Goal: Task Accomplishment & Management: Use online tool/utility

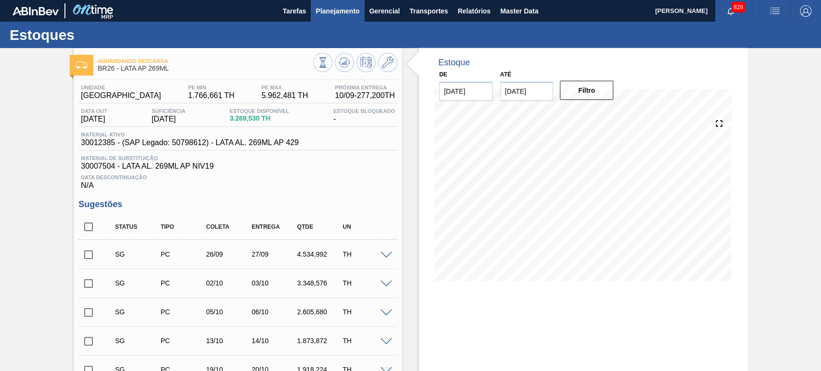
click at [347, 7] on span "Planejamento" at bounding box center [337, 11] width 44 height 12
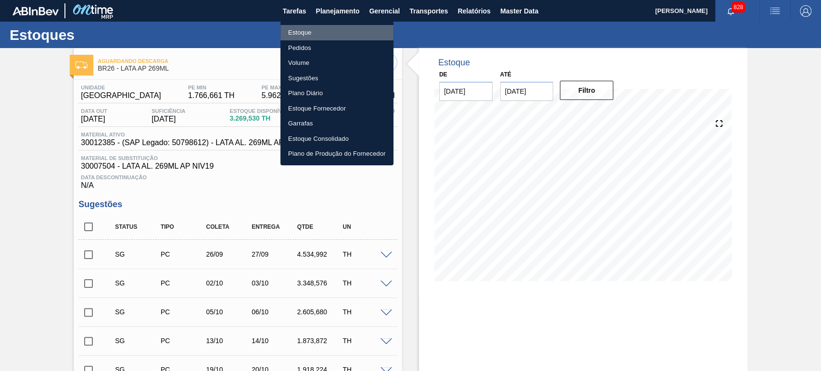
click at [311, 34] on li "Estoque" at bounding box center [336, 32] width 113 height 15
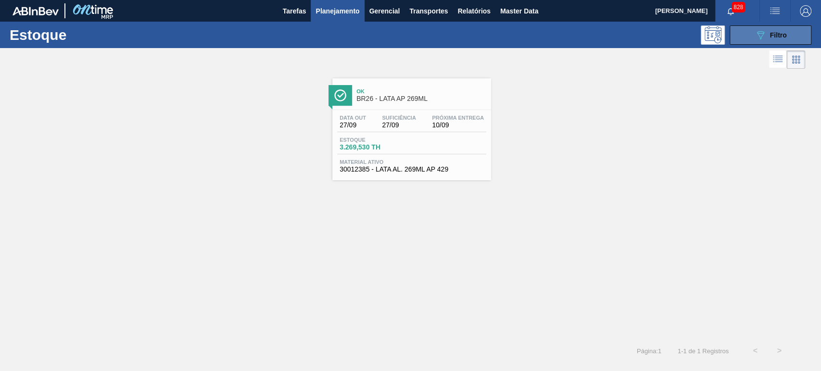
click at [747, 35] on button "089F7B8B-B2A5-4AFE-B5C0-19BA573D28AC Filtro" at bounding box center [771, 34] width 82 height 19
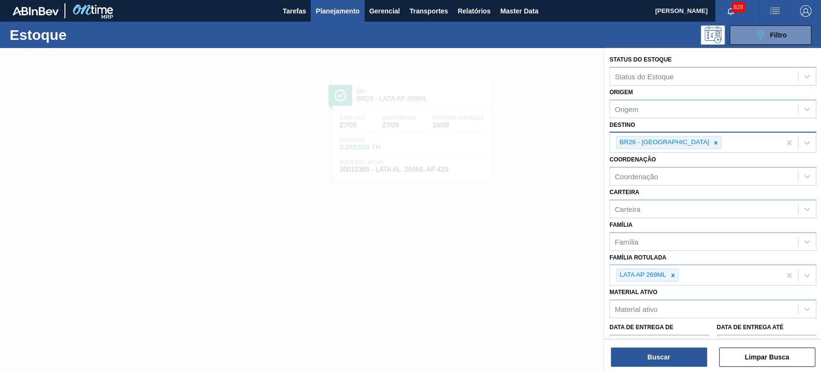
click at [672, 140] on div "BR26 - [GEOGRAPHIC_DATA]" at bounding box center [663, 143] width 94 height 12
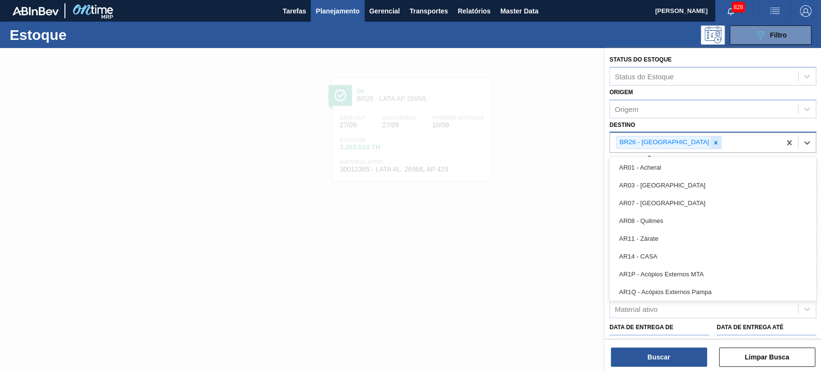
click at [712, 141] on icon at bounding box center [715, 142] width 7 height 7
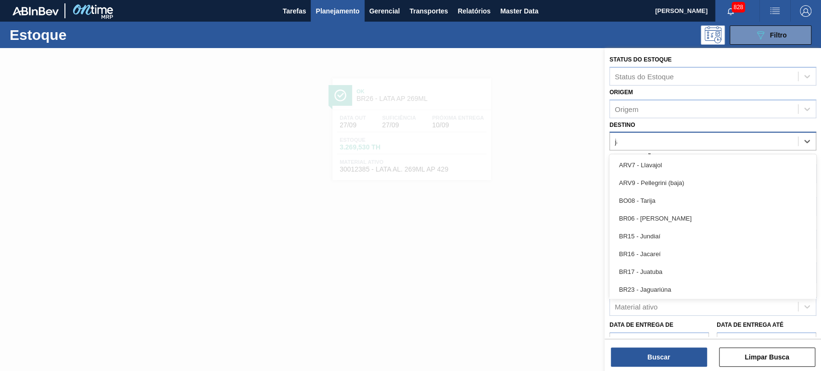
type input "jac"
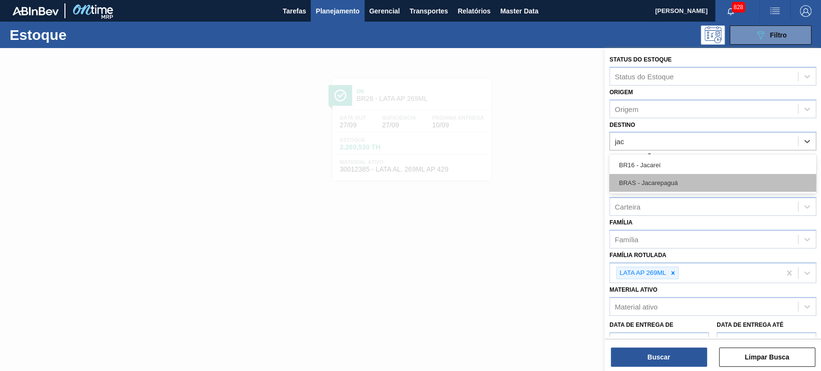
click at [661, 174] on div "BRAS - Jacarepaguá" at bounding box center [712, 183] width 207 height 18
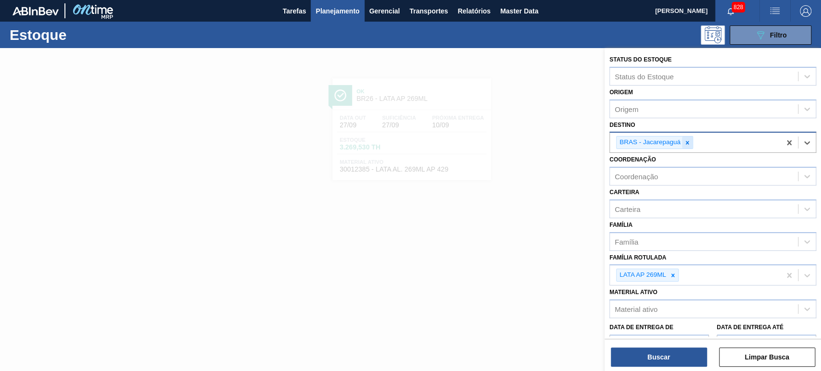
click at [685, 141] on icon at bounding box center [687, 142] width 7 height 7
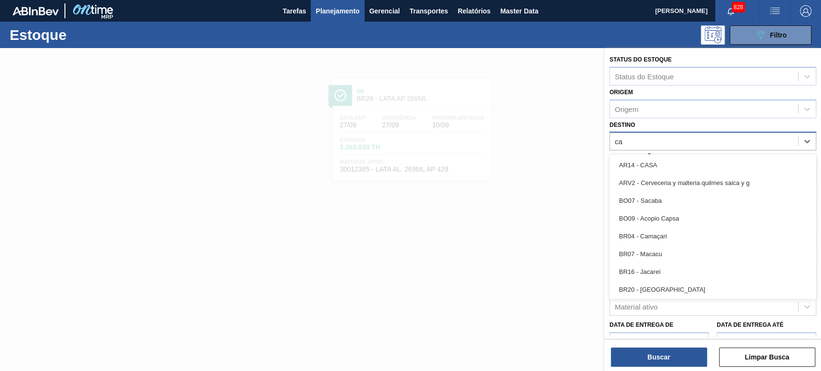
type input "c"
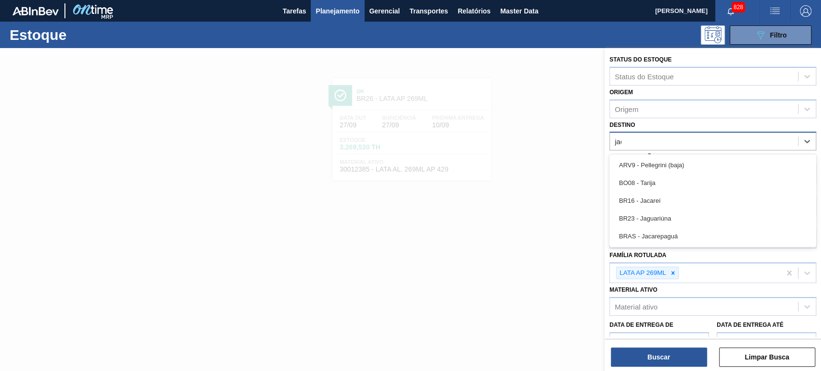
type input "jaca"
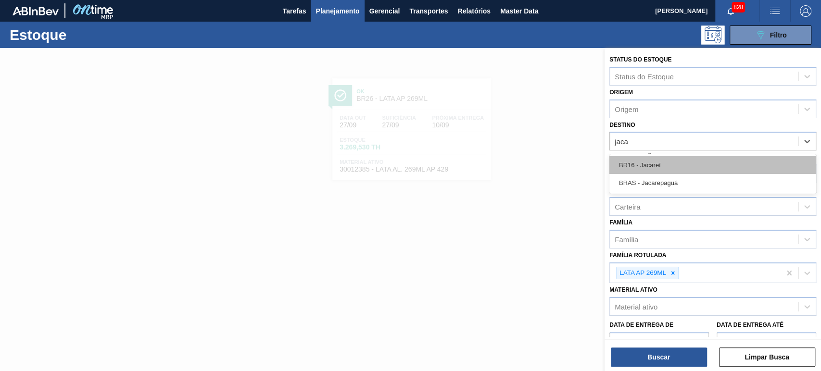
click at [682, 165] on div "BR16 - Jacareí" at bounding box center [712, 165] width 207 height 18
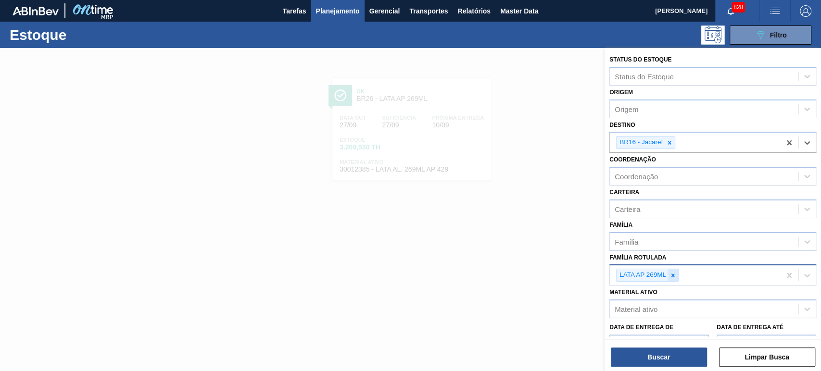
click at [672, 273] on icon at bounding box center [672, 275] width 7 height 7
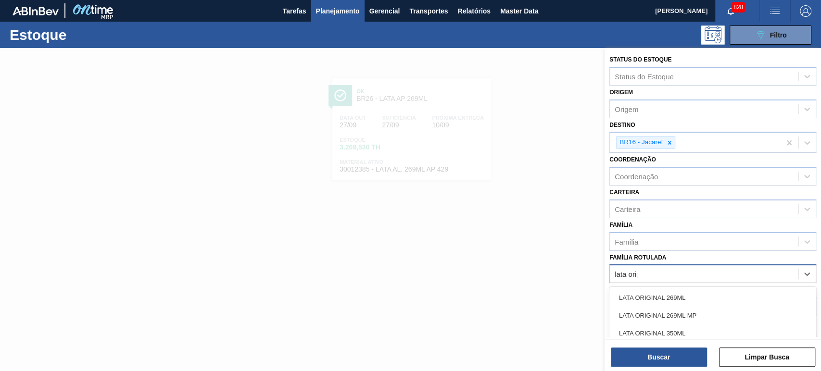
type Rotulada "lata origi"
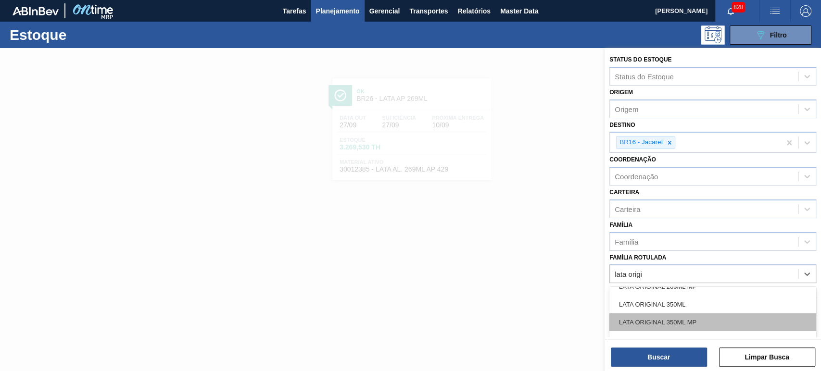
click at [695, 322] on div "LATA ORIGINAL 350ML MP" at bounding box center [712, 323] width 207 height 18
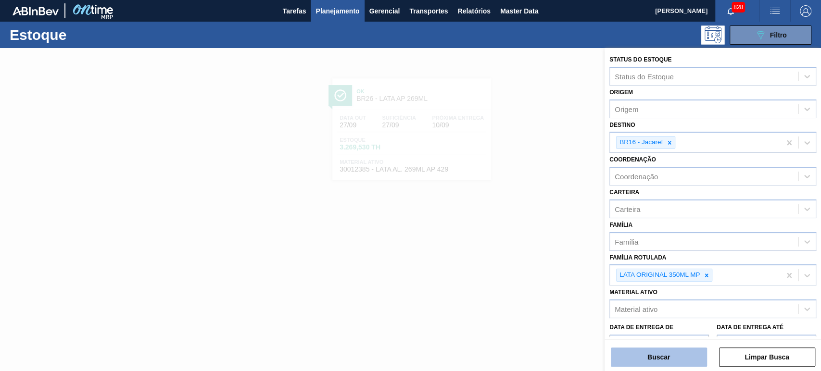
click at [667, 362] on button "Buscar" at bounding box center [659, 357] width 96 height 19
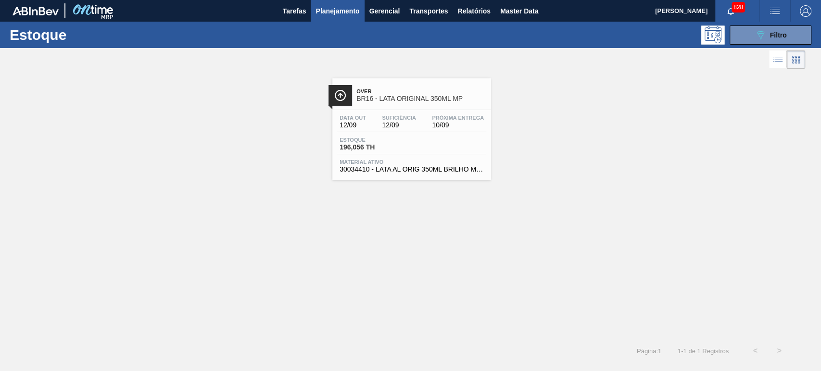
click at [394, 89] on span "Over" at bounding box center [421, 91] width 130 height 6
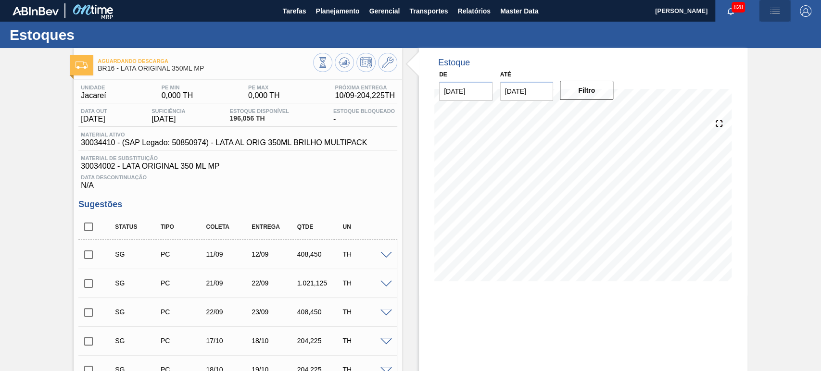
click at [776, 14] on img "button" at bounding box center [775, 11] width 12 height 12
click at [746, 32] on li "Pedido Contingência" at bounding box center [769, 33] width 88 height 17
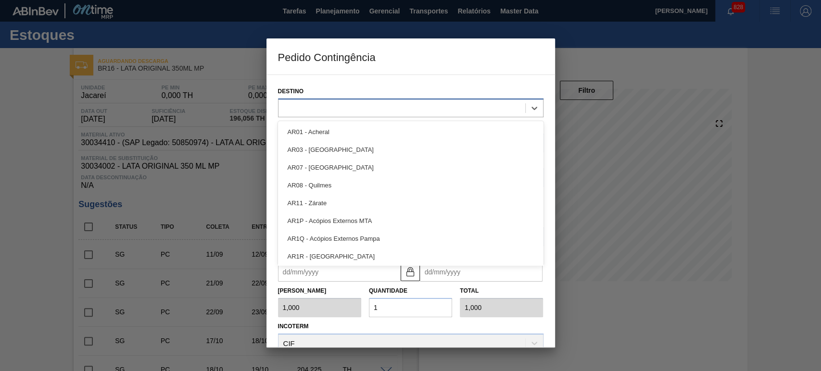
click at [342, 113] on div at bounding box center [401, 108] width 247 height 14
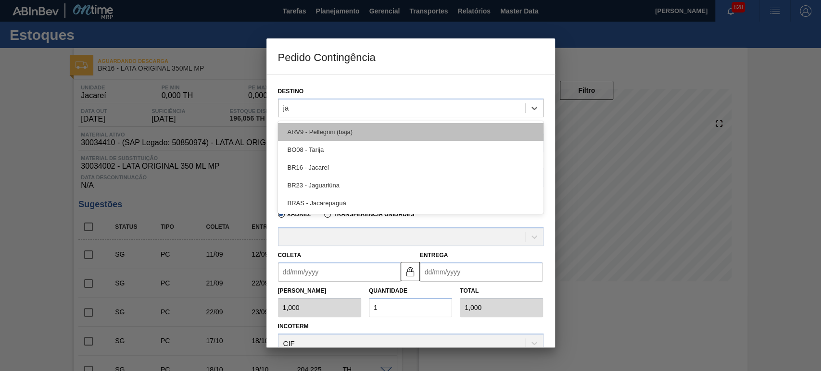
type input "jac"
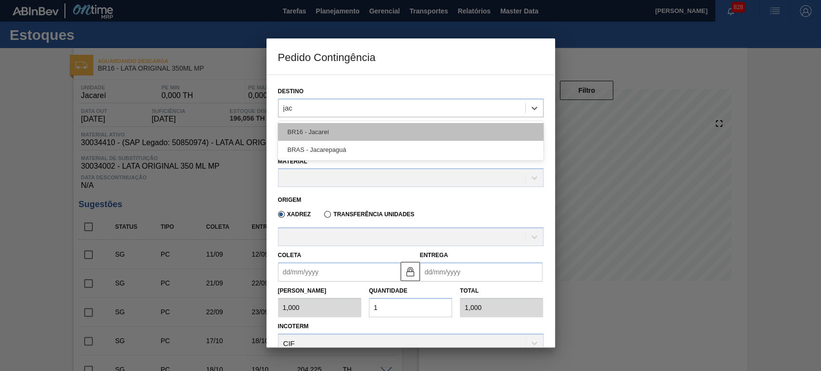
click at [358, 138] on div "BR16 - Jacareí" at bounding box center [410, 132] width 265 height 18
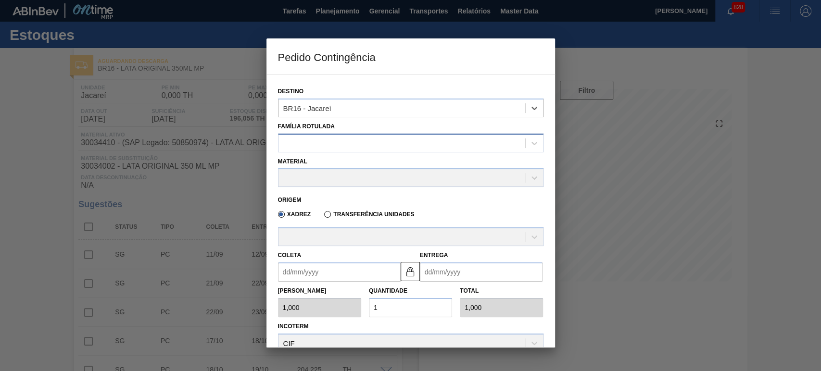
click at [339, 146] on div at bounding box center [401, 143] width 247 height 14
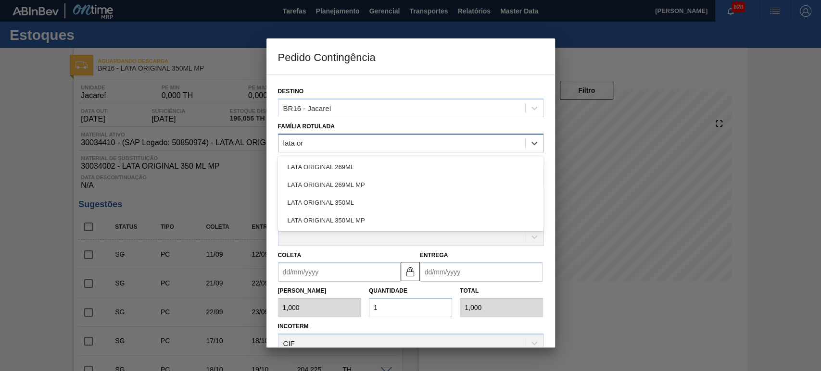
type Rotulada "lata ori"
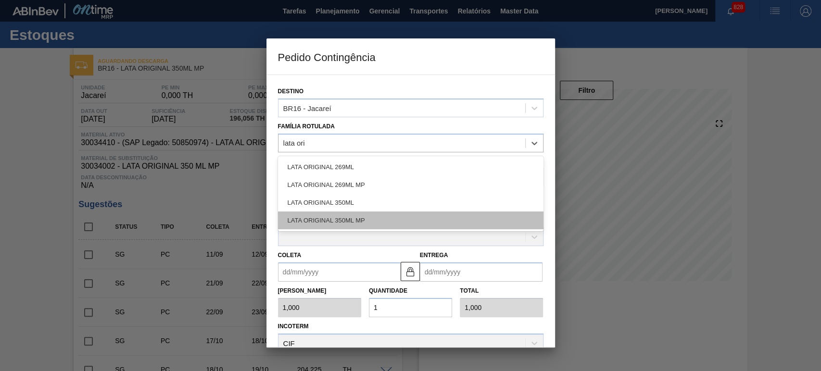
click at [358, 224] on div "LATA ORIGINAL 350ML MP" at bounding box center [410, 221] width 265 height 18
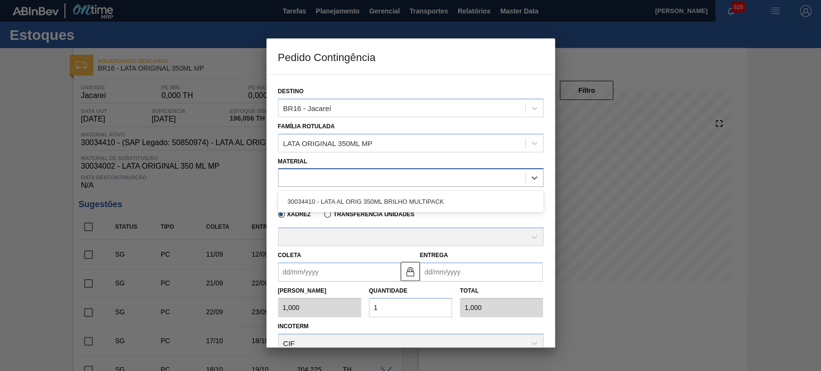
click at [327, 171] on div at bounding box center [401, 178] width 247 height 14
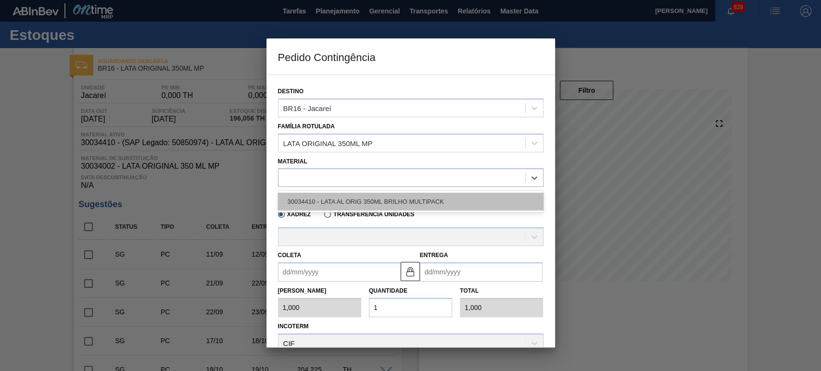
click at [353, 194] on div "30034410 - LATA AL ORIG 350ML BRILHO MULTIPACK" at bounding box center [410, 202] width 265 height 18
type input "8,169"
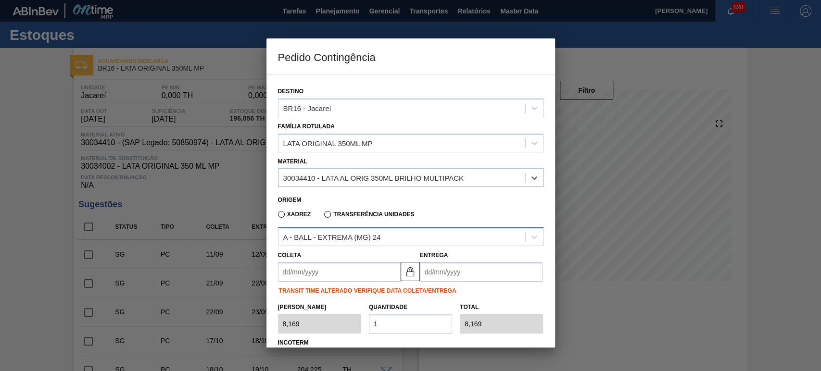
click at [332, 241] on div "A - BALL - EXTREMA (MG) 24" at bounding box center [401, 237] width 247 height 14
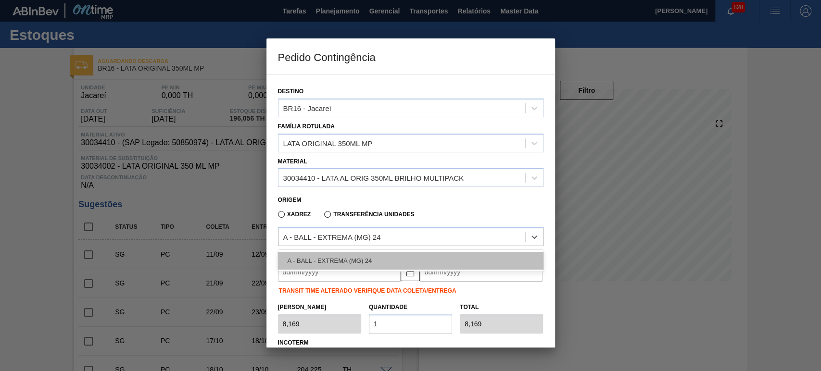
click at [343, 261] on div "A - BALL - EXTREMA (MG) 24" at bounding box center [410, 261] width 265 height 18
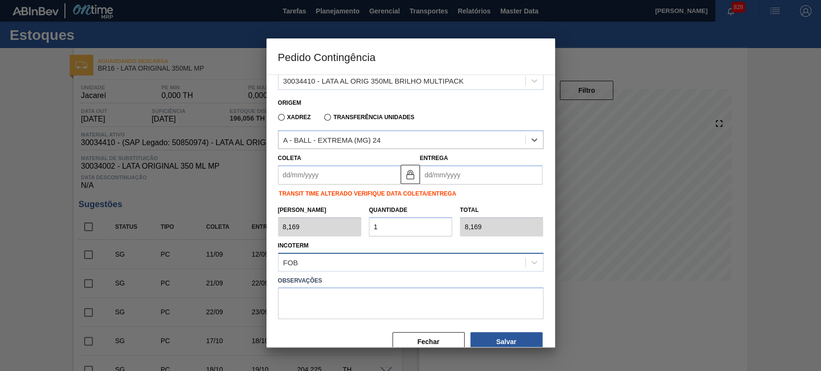
scroll to position [115, 0]
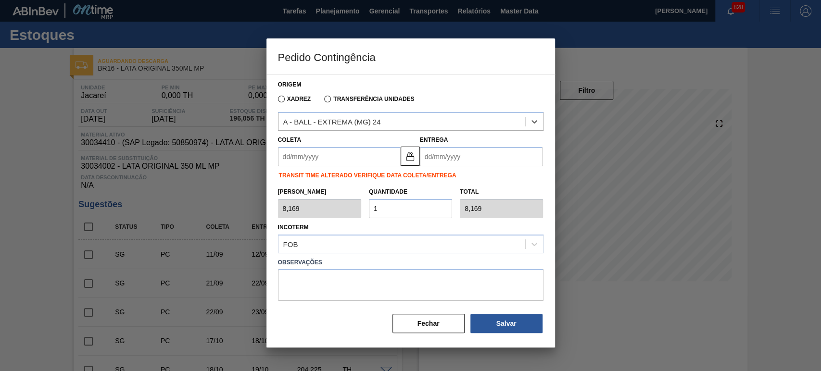
click at [314, 158] on input "Coleta" at bounding box center [339, 156] width 123 height 19
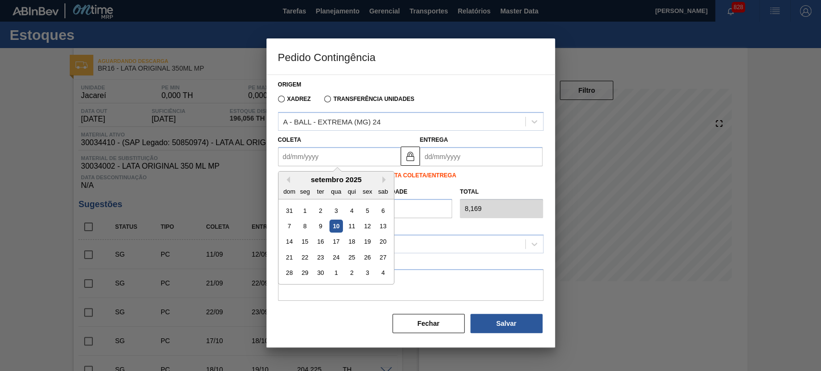
click at [337, 226] on div "10" at bounding box center [335, 226] width 13 height 13
type input "[DATE]"
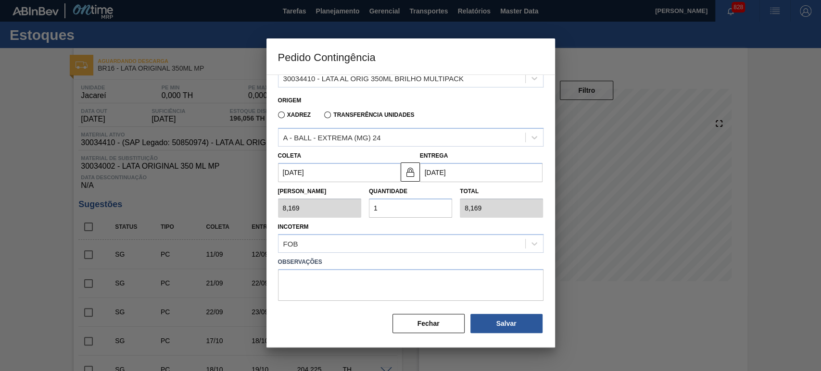
click at [394, 209] on input "1" at bounding box center [410, 208] width 83 height 19
click at [348, 209] on div "Tam Lote 8,169 Quantidade 1 Total 8,169" at bounding box center [410, 200] width 273 height 36
type input "2"
type input "16,338"
type input "25"
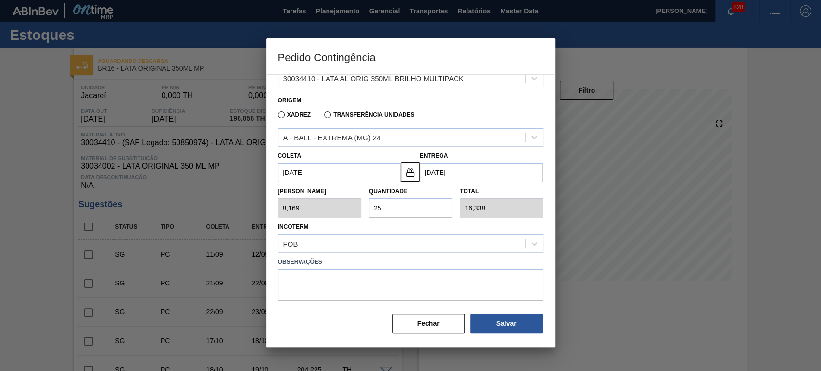
type input "204,225"
click at [505, 326] on button "Salvar" at bounding box center [506, 323] width 72 height 19
click at [489, 262] on label "Observações" at bounding box center [410, 262] width 265 height 14
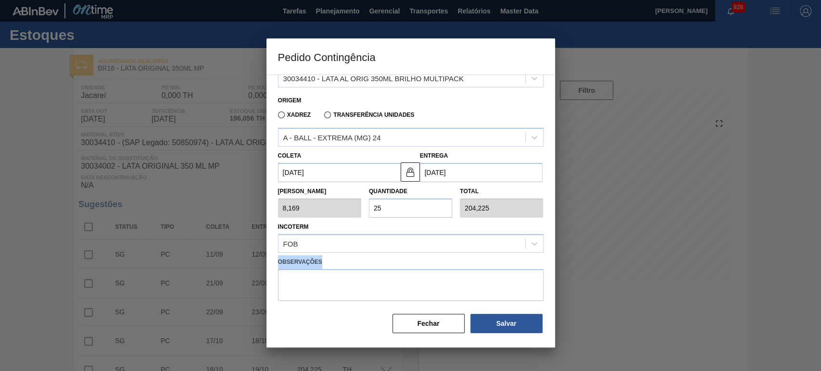
click at [489, 262] on label "Observações" at bounding box center [410, 262] width 265 height 14
click at [486, 260] on label "Observações" at bounding box center [410, 262] width 265 height 14
type input "1,000"
type input "1"
type input "1,000"
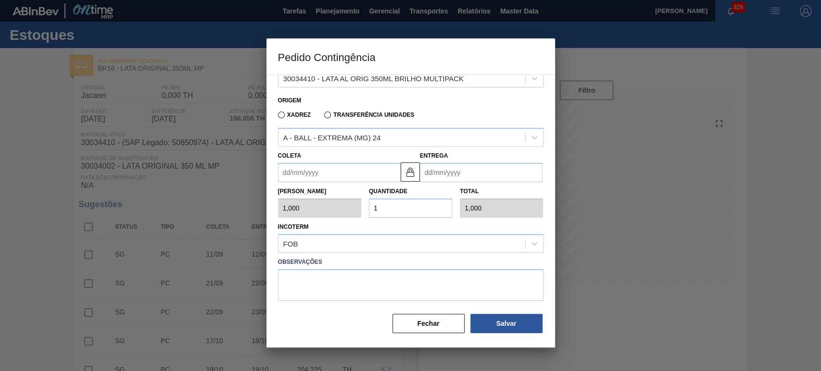
scroll to position [104, 0]
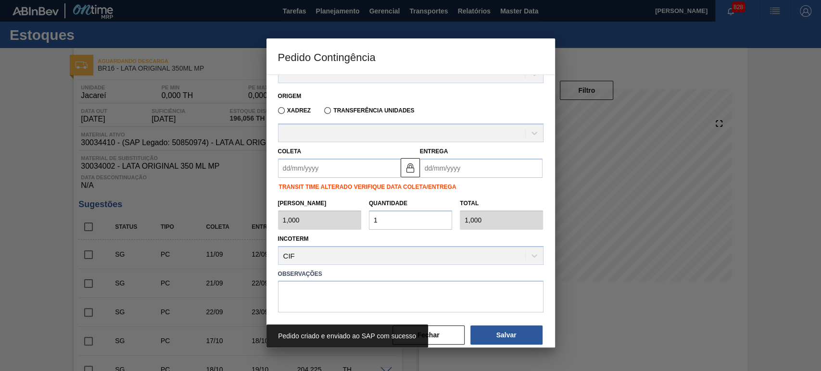
click at [486, 260] on div "Incoterm CIF" at bounding box center [410, 248] width 265 height 33
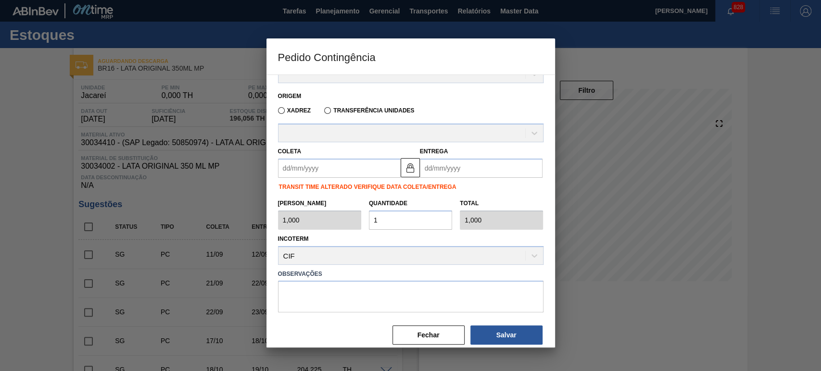
click at [486, 273] on label "Observações" at bounding box center [410, 274] width 265 height 14
click at [429, 327] on button "Fechar" at bounding box center [428, 335] width 72 height 19
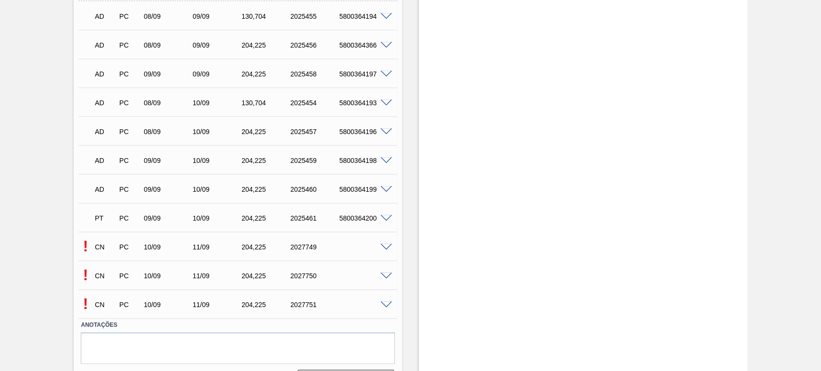
scroll to position [735, 0]
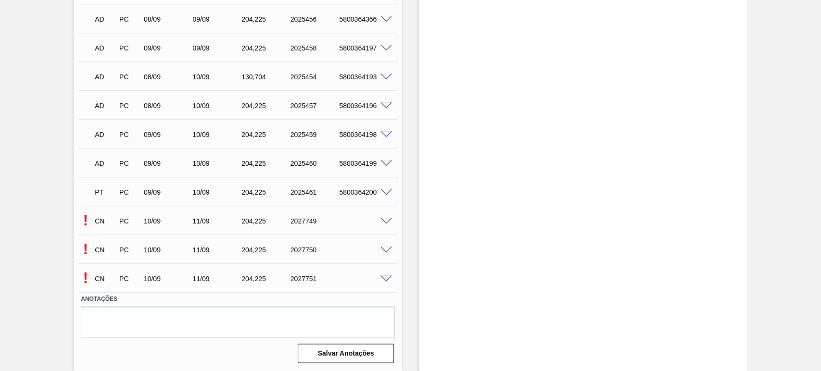
click at [384, 220] on span at bounding box center [386, 221] width 12 height 7
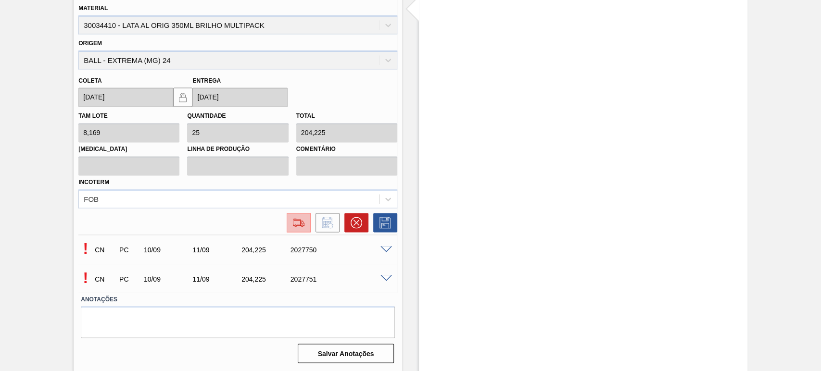
click at [291, 224] on img at bounding box center [298, 223] width 15 height 12
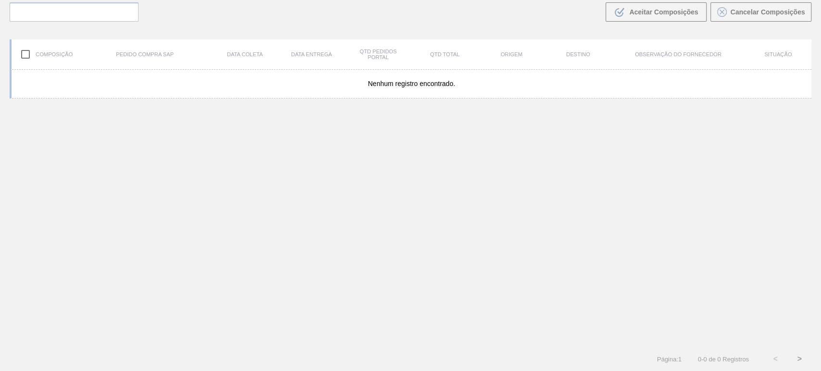
scroll to position [69, 0]
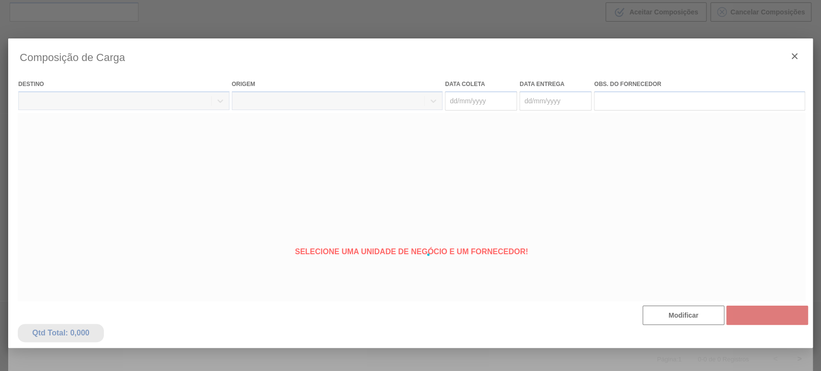
type coleta "[DATE]"
type entrega "[DATE]"
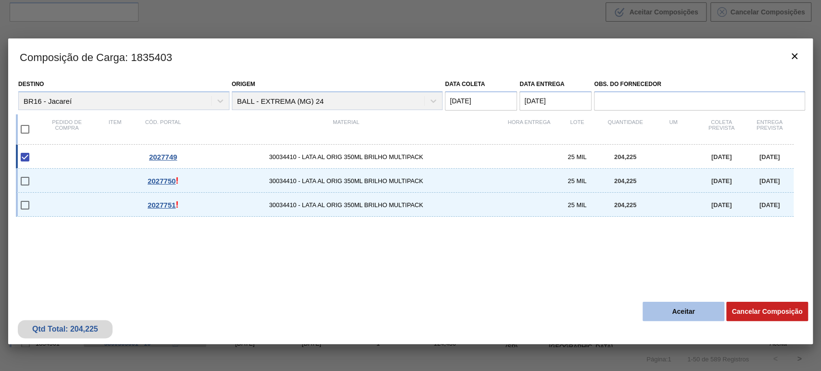
click at [669, 312] on button "Aceitar" at bounding box center [683, 311] width 82 height 19
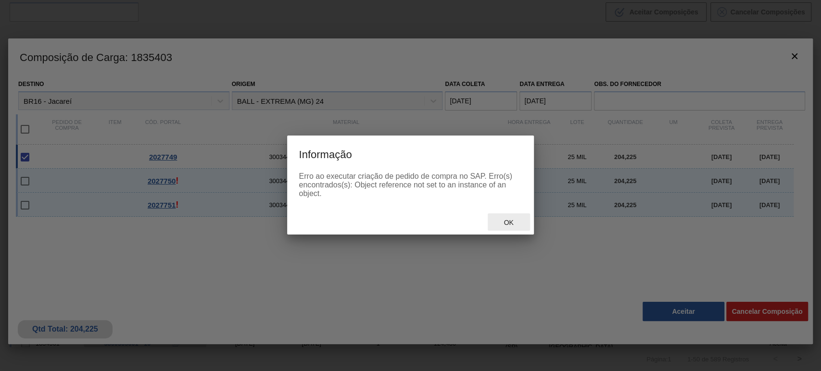
click at [511, 224] on span "Ok" at bounding box center [508, 223] width 25 height 8
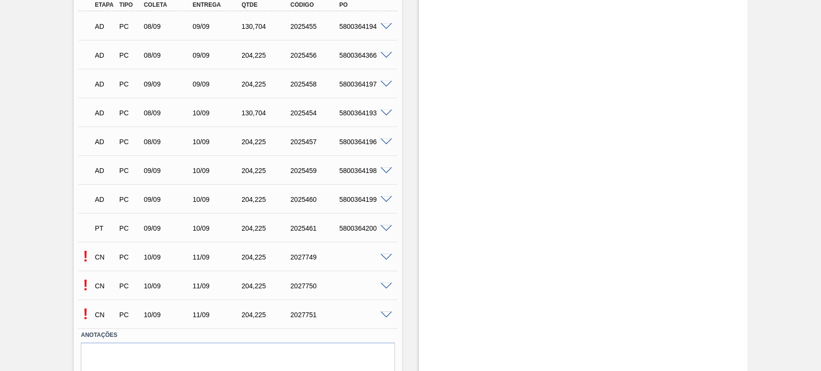
scroll to position [735, 0]
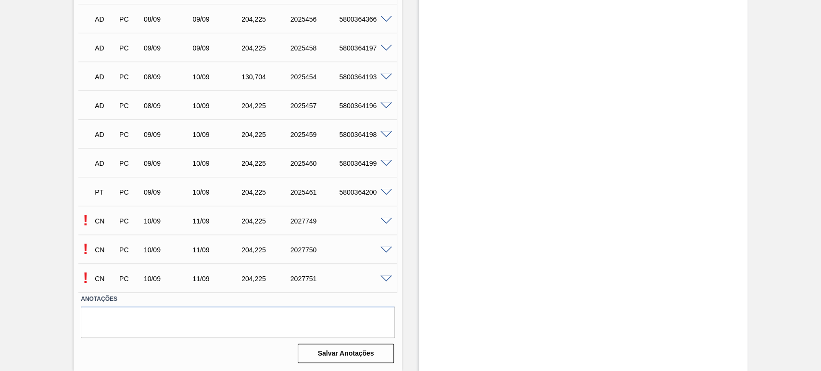
click at [385, 252] on span at bounding box center [386, 250] width 12 height 7
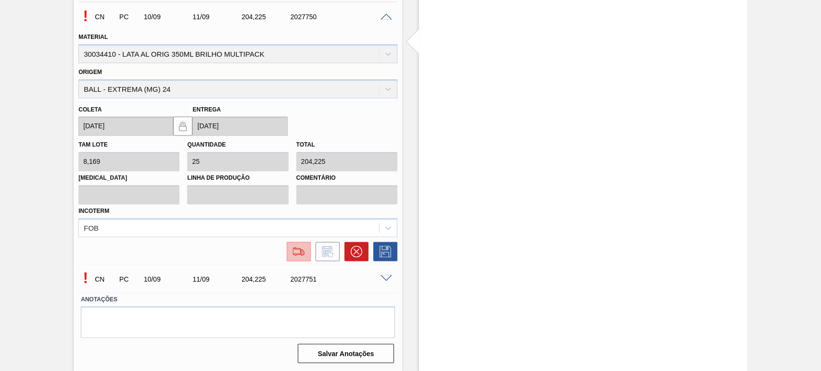
click at [307, 249] on button at bounding box center [299, 251] width 24 height 19
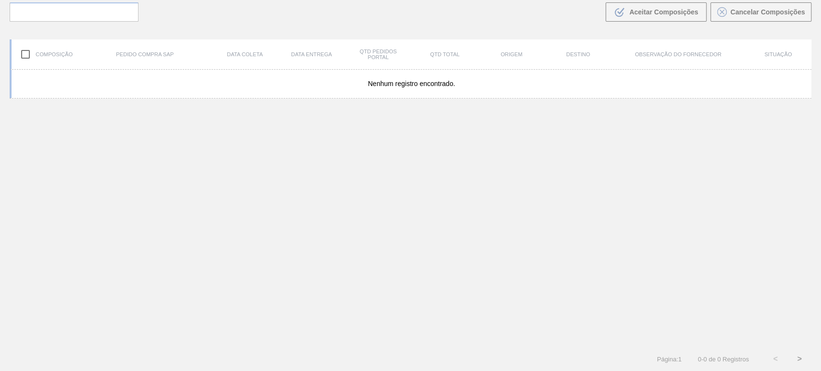
scroll to position [69, 0]
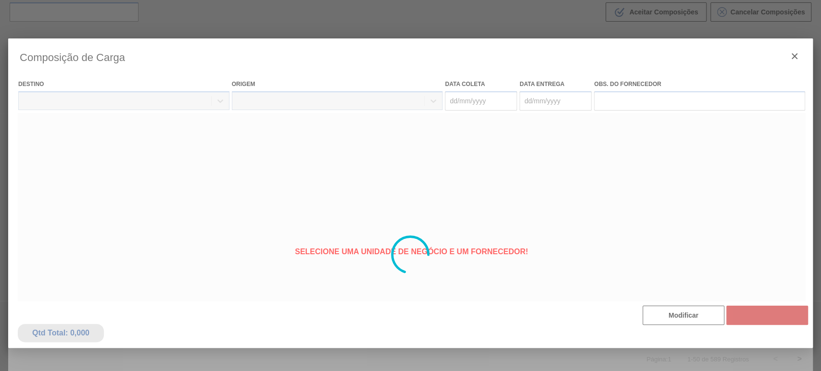
type coleta "[DATE]"
type entrega "[DATE]"
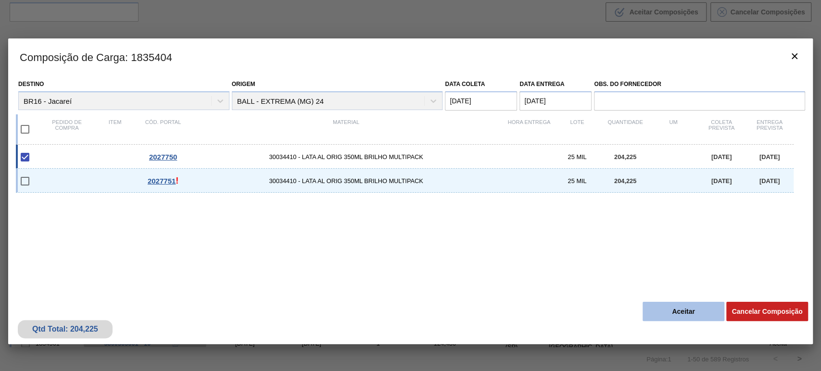
click at [658, 310] on button "Aceitar" at bounding box center [683, 311] width 82 height 19
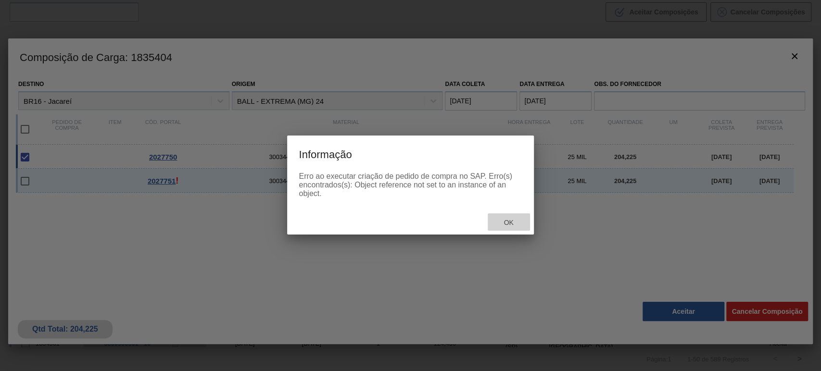
click at [508, 224] on span "Ok" at bounding box center [508, 223] width 25 height 8
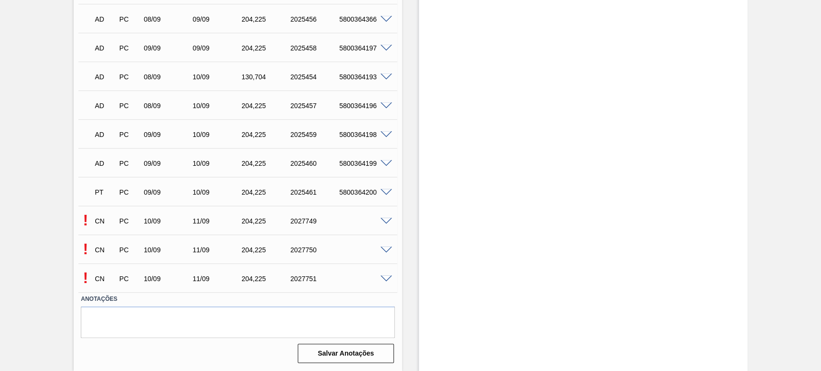
scroll to position [735, 0]
click at [382, 277] on span at bounding box center [386, 279] width 12 height 7
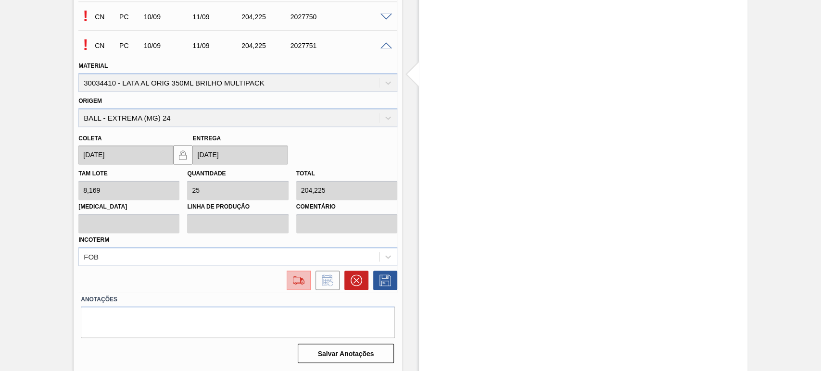
click at [300, 285] on img at bounding box center [298, 281] width 15 height 12
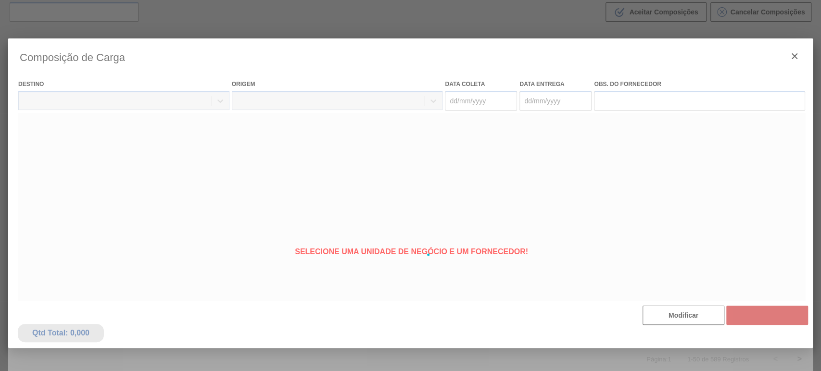
type coleta "[DATE]"
type entrega "[DATE]"
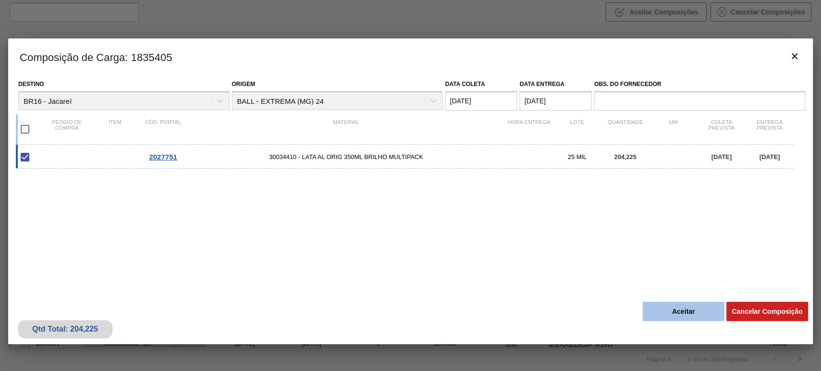
click at [677, 314] on button "Aceitar" at bounding box center [683, 311] width 82 height 19
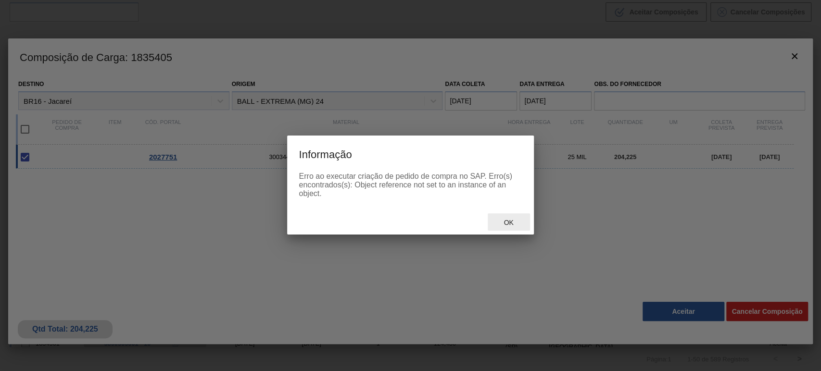
click at [510, 226] on span "Ok" at bounding box center [508, 223] width 25 height 8
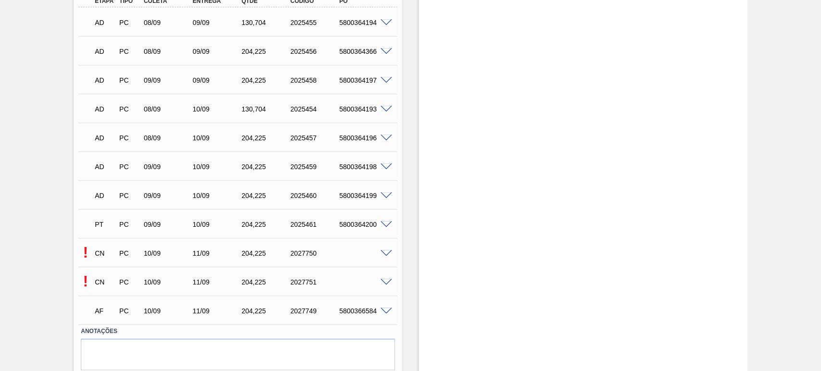
scroll to position [735, 0]
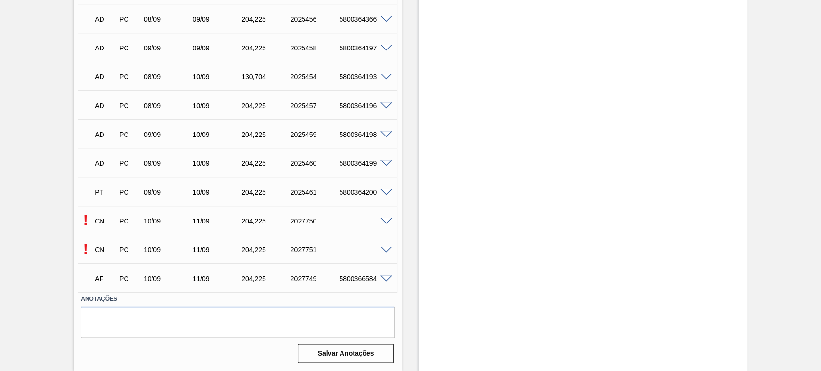
click at [381, 222] on span at bounding box center [386, 221] width 12 height 7
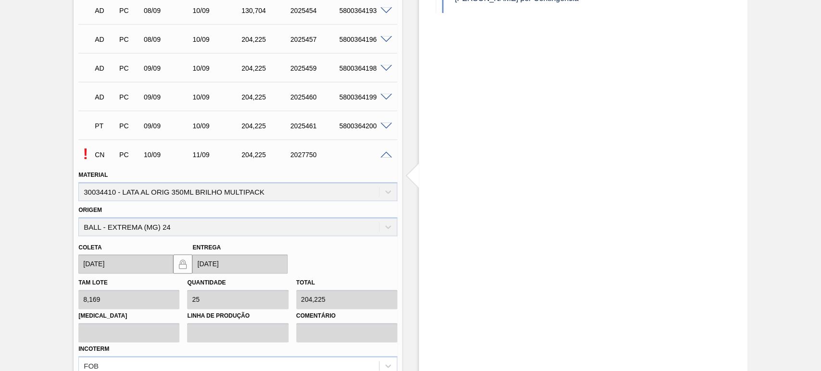
scroll to position [877, 0]
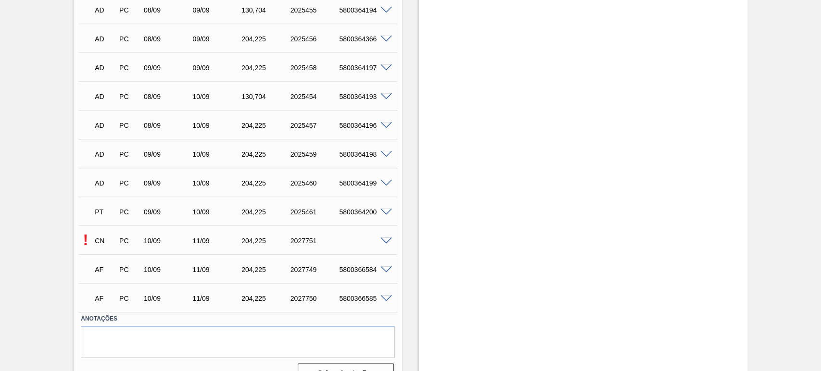
scroll to position [735, 0]
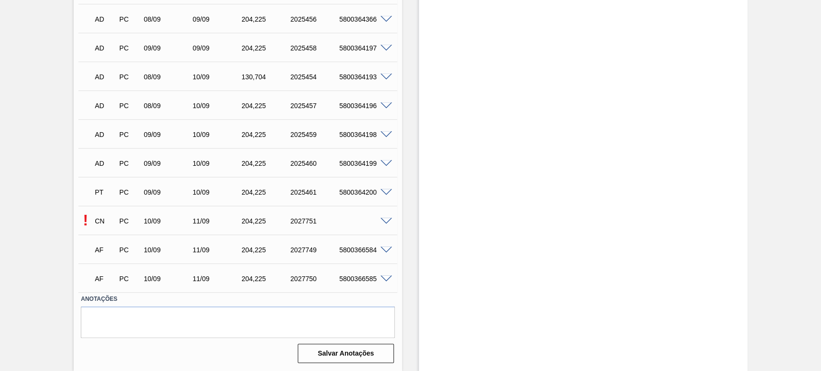
click at [352, 250] on div "5800366584" at bounding box center [364, 250] width 54 height 8
copy div "5800366584"
click at [362, 280] on div "5800366585" at bounding box center [364, 279] width 54 height 8
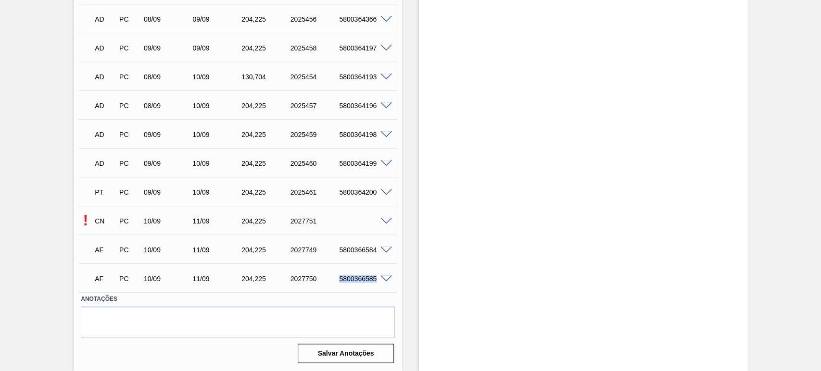
copy div "5800366585"
click at [389, 217] on div at bounding box center [387, 220] width 19 height 7
click at [389, 222] on span at bounding box center [386, 221] width 12 height 7
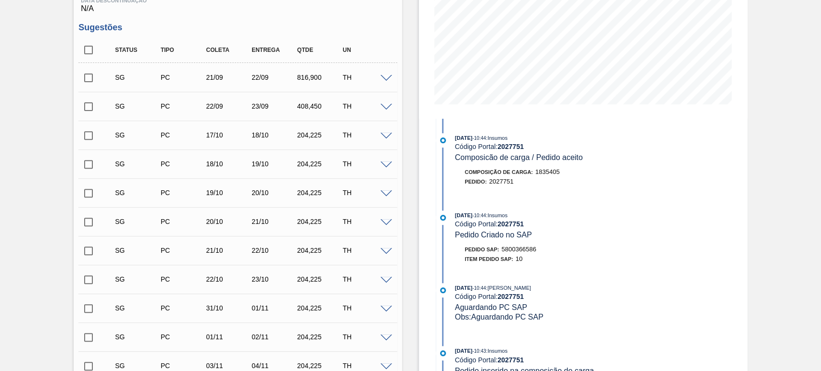
scroll to position [165, 0]
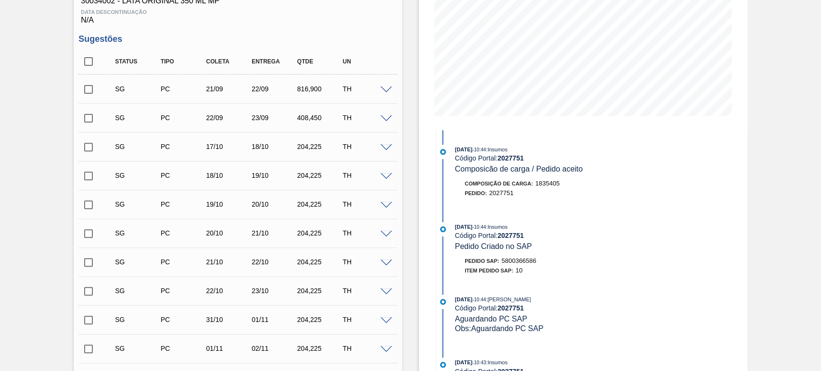
click at [518, 259] on span "5800366586" at bounding box center [519, 260] width 35 height 7
copy span "5800366586"
